Goal: Transaction & Acquisition: Obtain resource

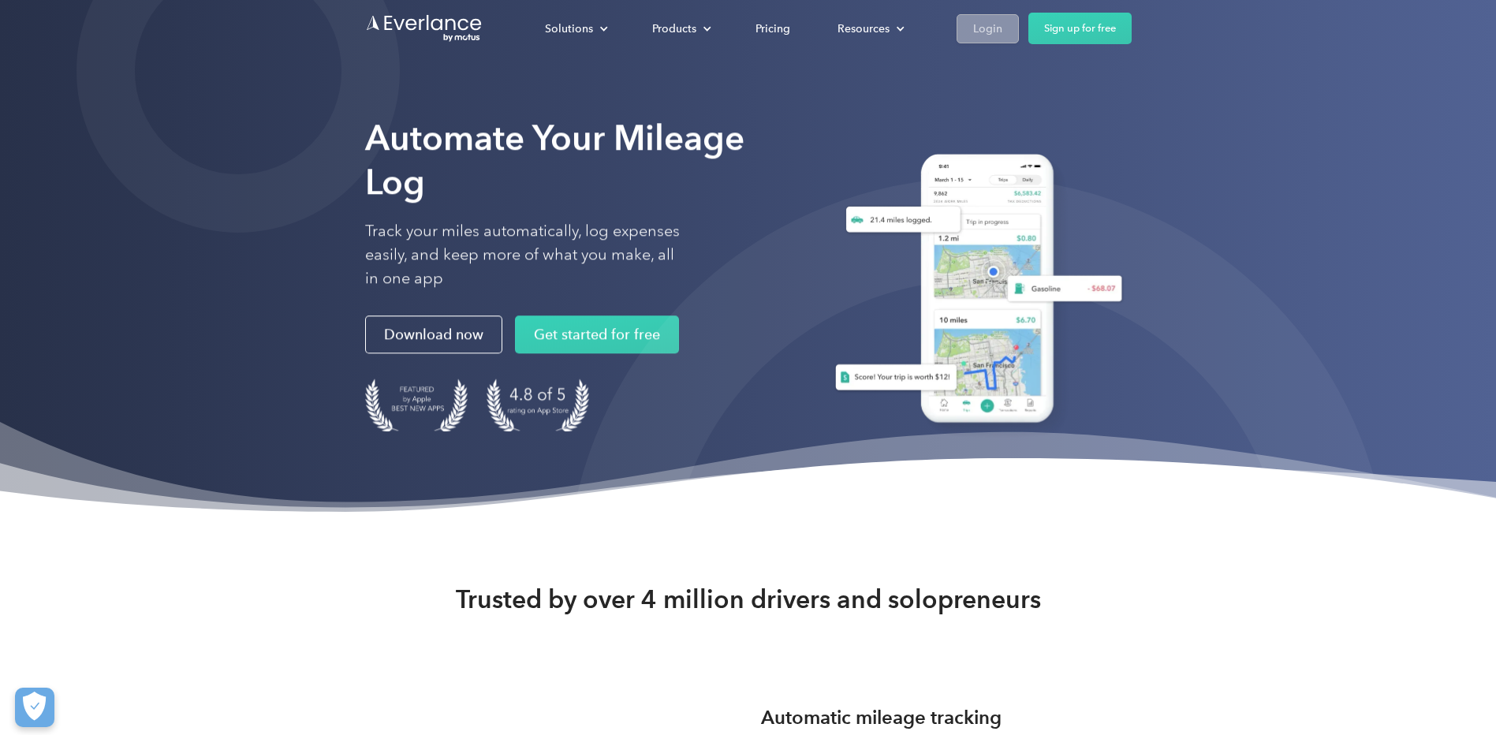
click at [990, 31] on div "Login" at bounding box center [987, 29] width 29 height 20
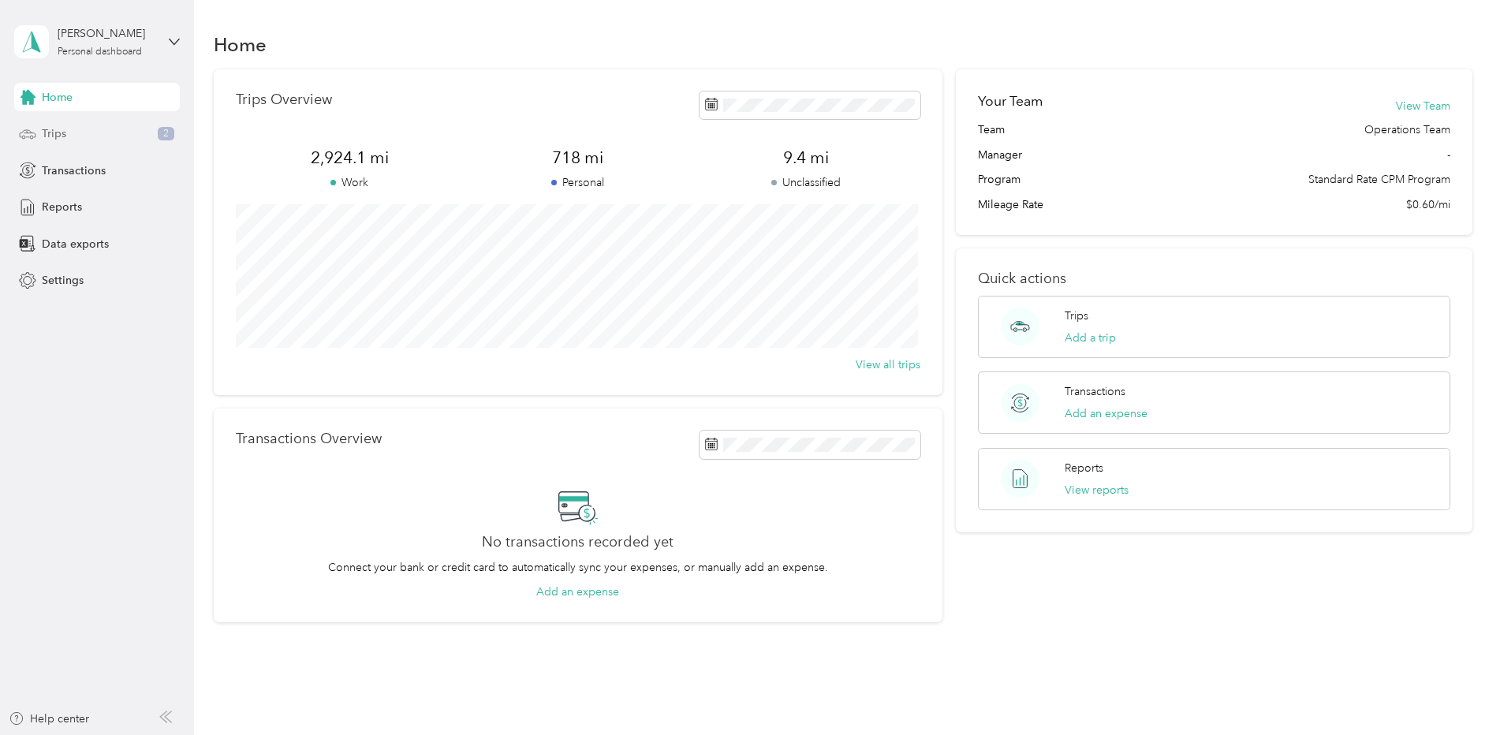
click at [58, 135] on span "Trips" at bounding box center [54, 133] width 24 height 17
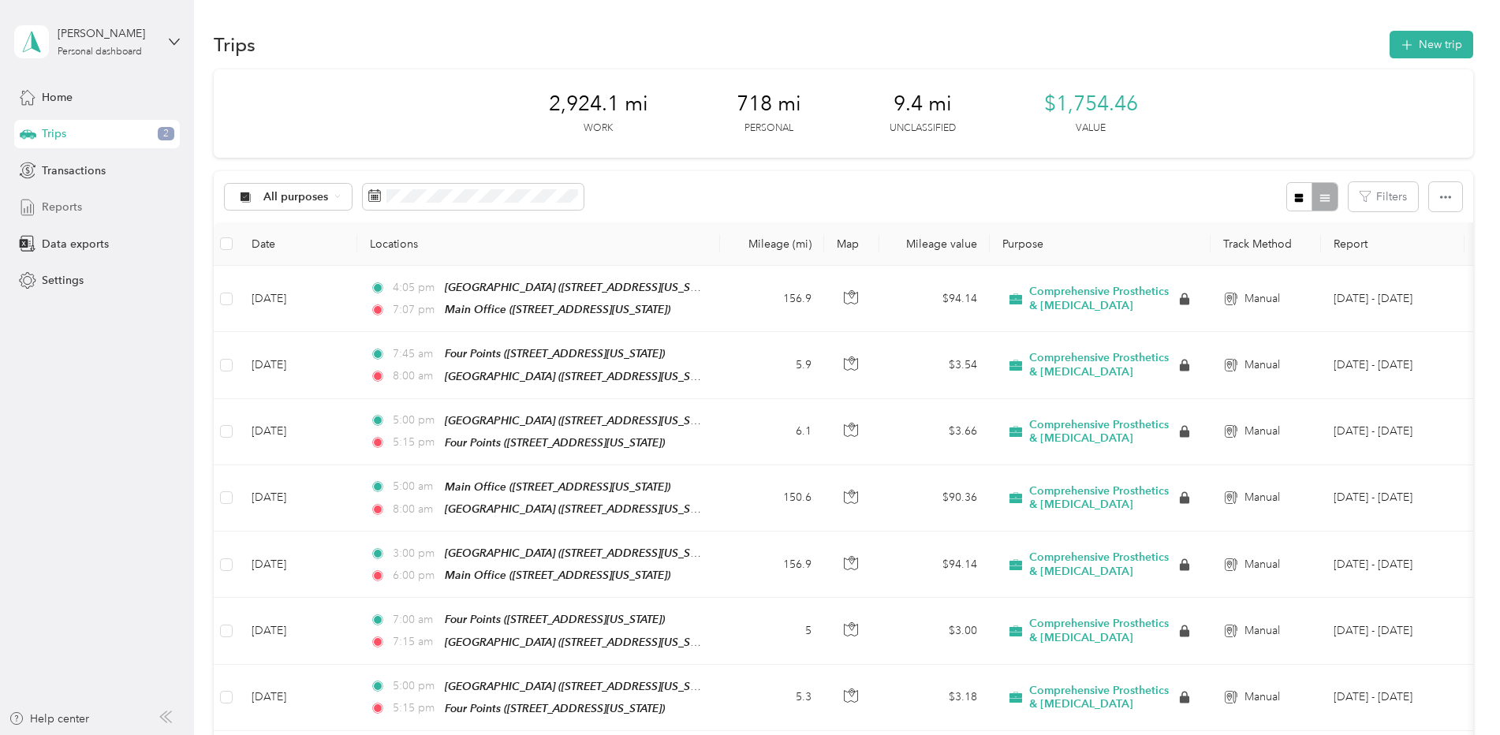
click at [67, 204] on span "Reports" at bounding box center [62, 207] width 40 height 17
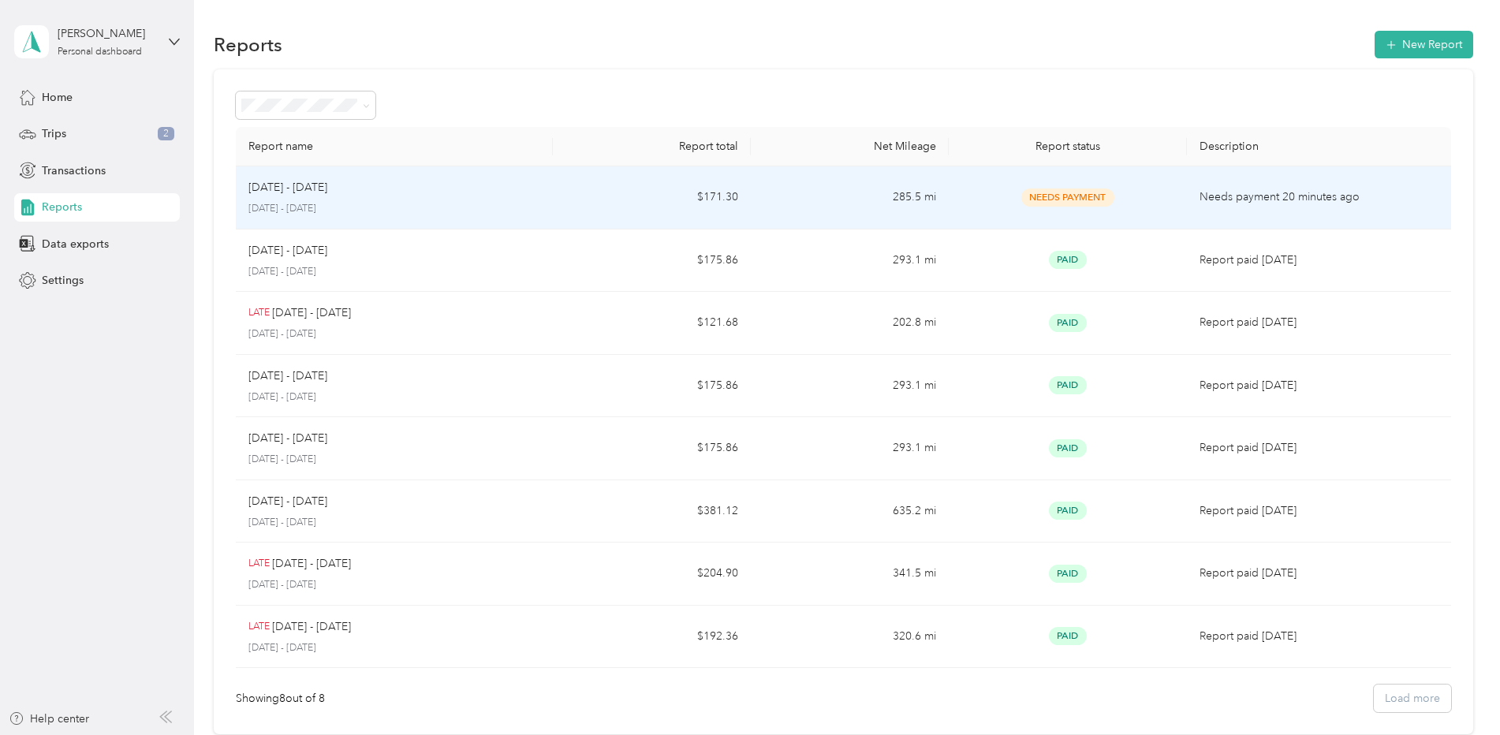
click at [1128, 191] on div "Needs Payment" at bounding box center [1067, 197] width 212 height 18
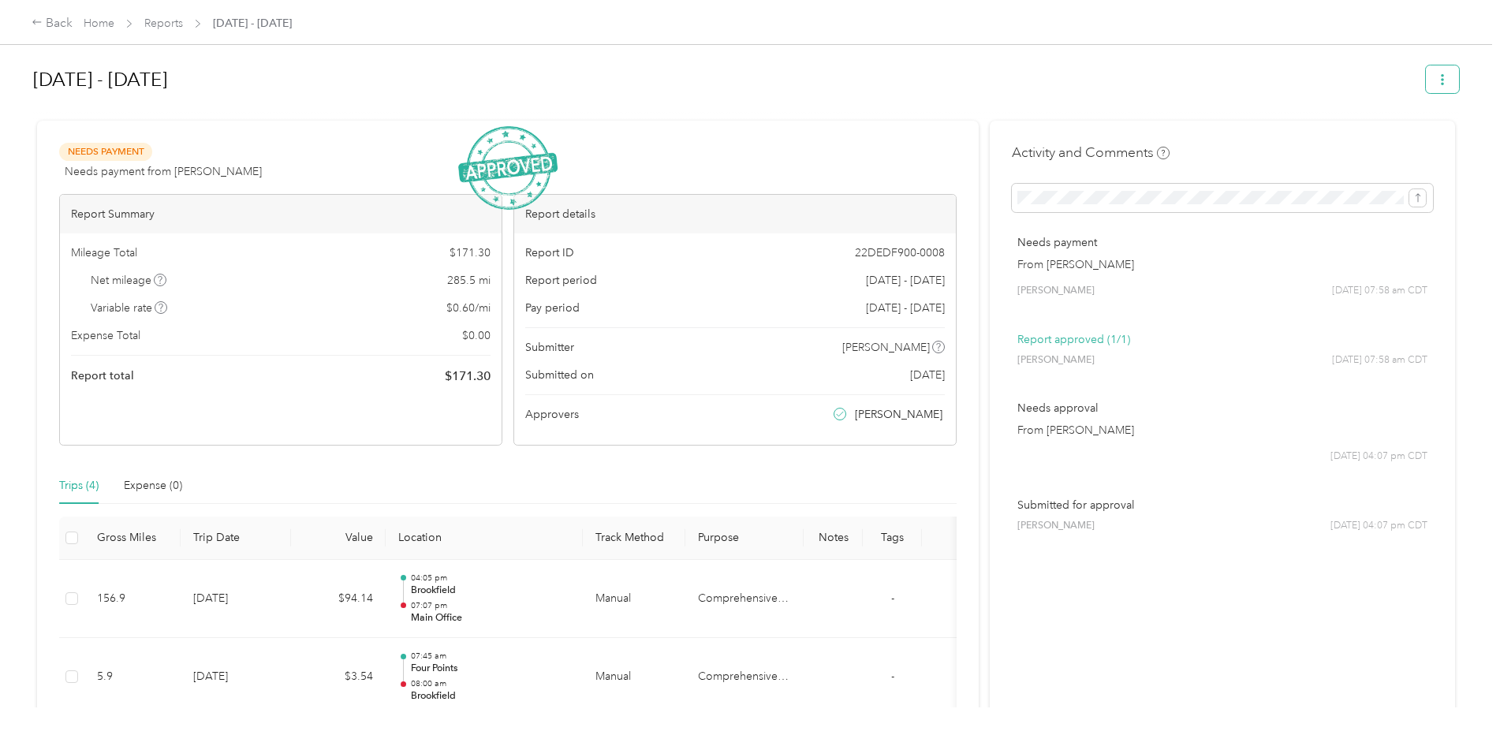
click at [1437, 84] on icon "button" at bounding box center [1442, 79] width 11 height 11
click at [1398, 132] on span "Download" at bounding box center [1393, 137] width 52 height 17
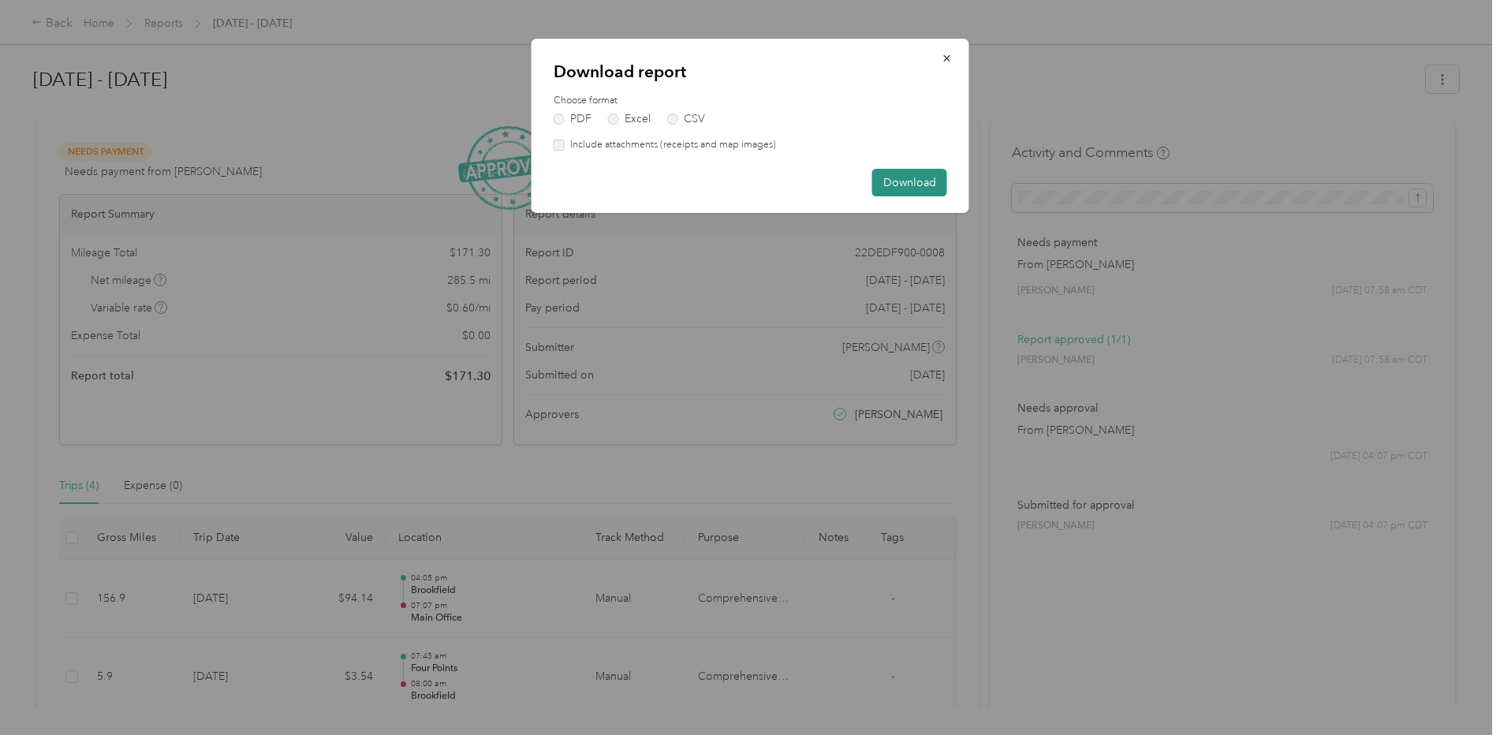
click at [910, 185] on button "Download" at bounding box center [909, 183] width 75 height 28
